Goal: Information Seeking & Learning: Find contact information

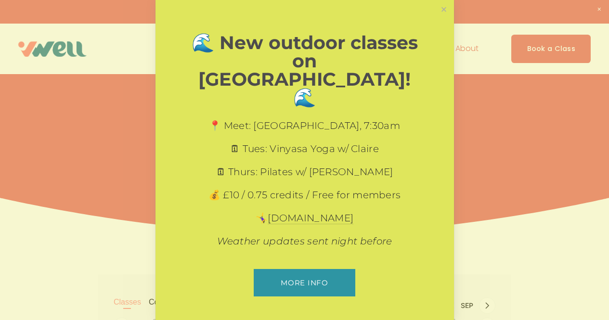
scroll to position [592, 0]
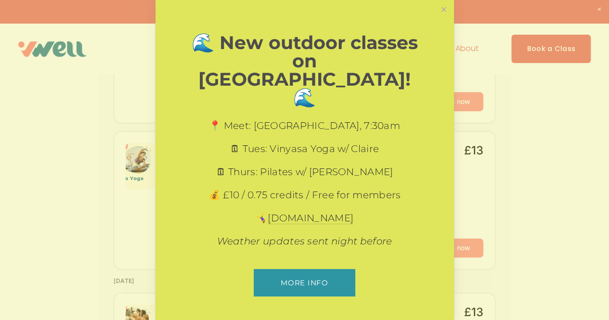
click at [443, 18] on link "Close" at bounding box center [443, 9] width 17 height 17
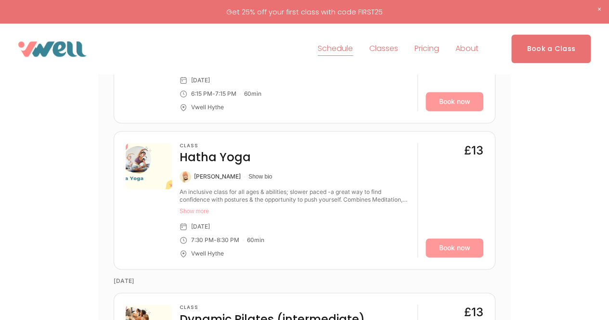
click at [598, 9] on span "Close Announcement" at bounding box center [599, 9] width 20 height 19
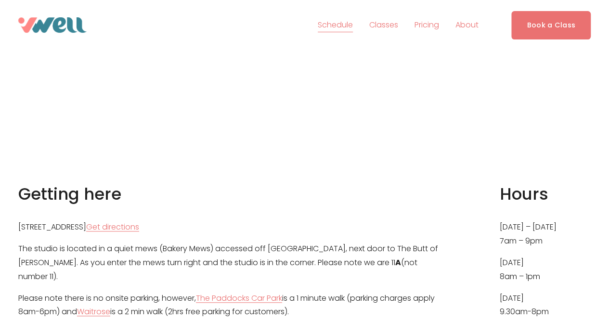
scroll to position [3902, 0]
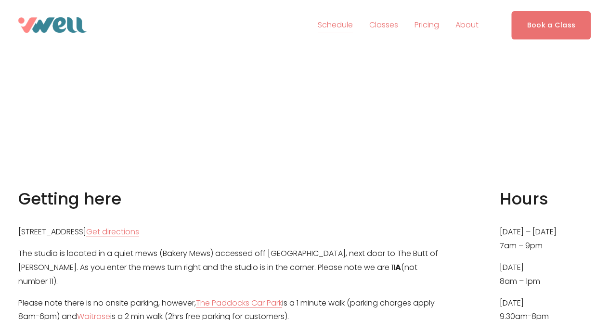
drag, startPoint x: 143, startPoint y: 211, endPoint x: 21, endPoint y: 211, distance: 122.7
click at [21, 225] on p "[STREET_ADDRESS] Get directions" at bounding box center [232, 232] width 428 height 14
copy p "[STREET_ADDRESS]"
click at [462, 28] on span "About" at bounding box center [466, 25] width 23 height 14
click at [0, 0] on span "Our Team" at bounding box center [0, 0] width 0 height 0
